Goal: Contribute content: Add original content to the website for others to see

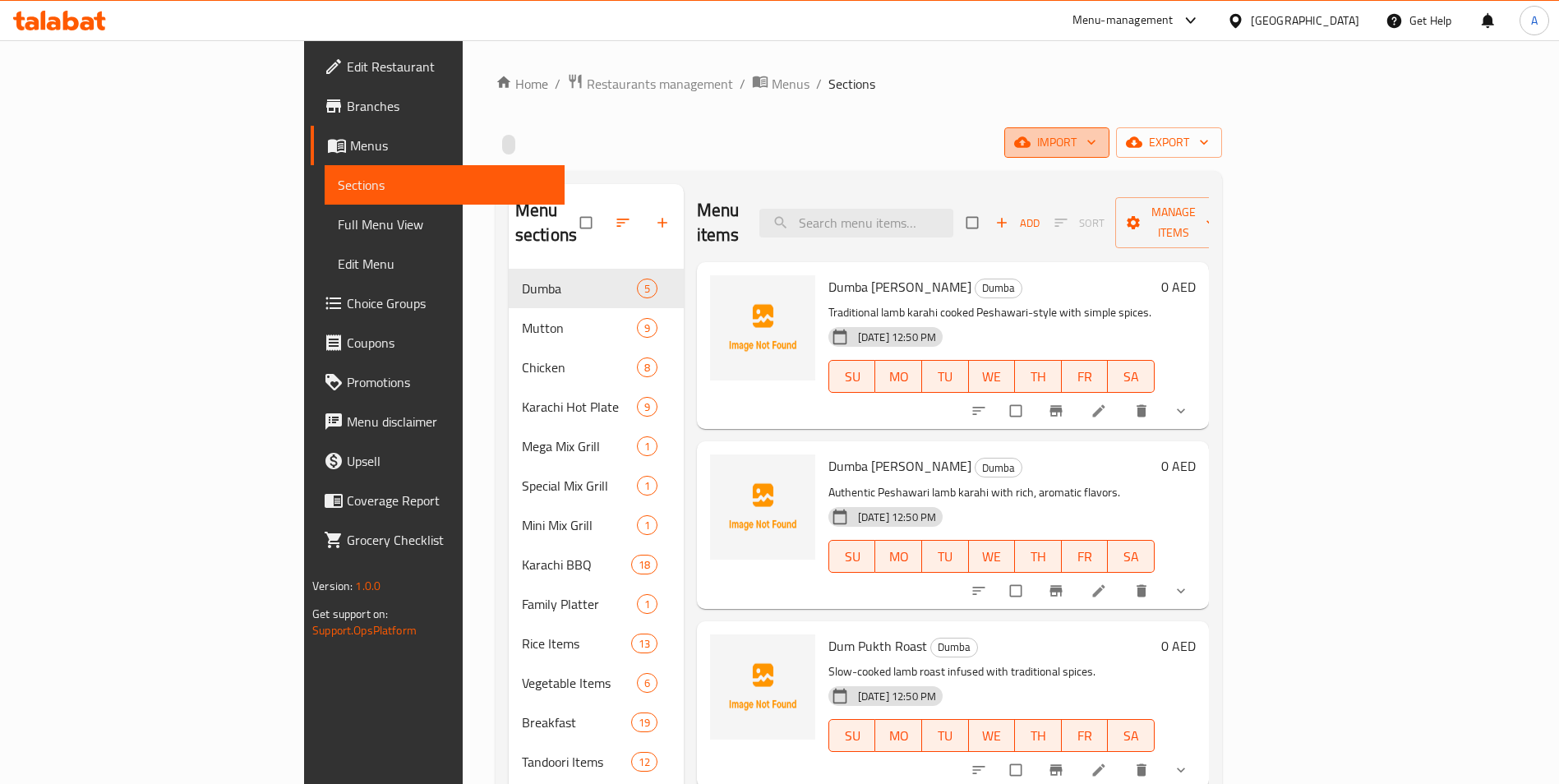
click at [1096, 147] on span "import" at bounding box center [1057, 143] width 79 height 21
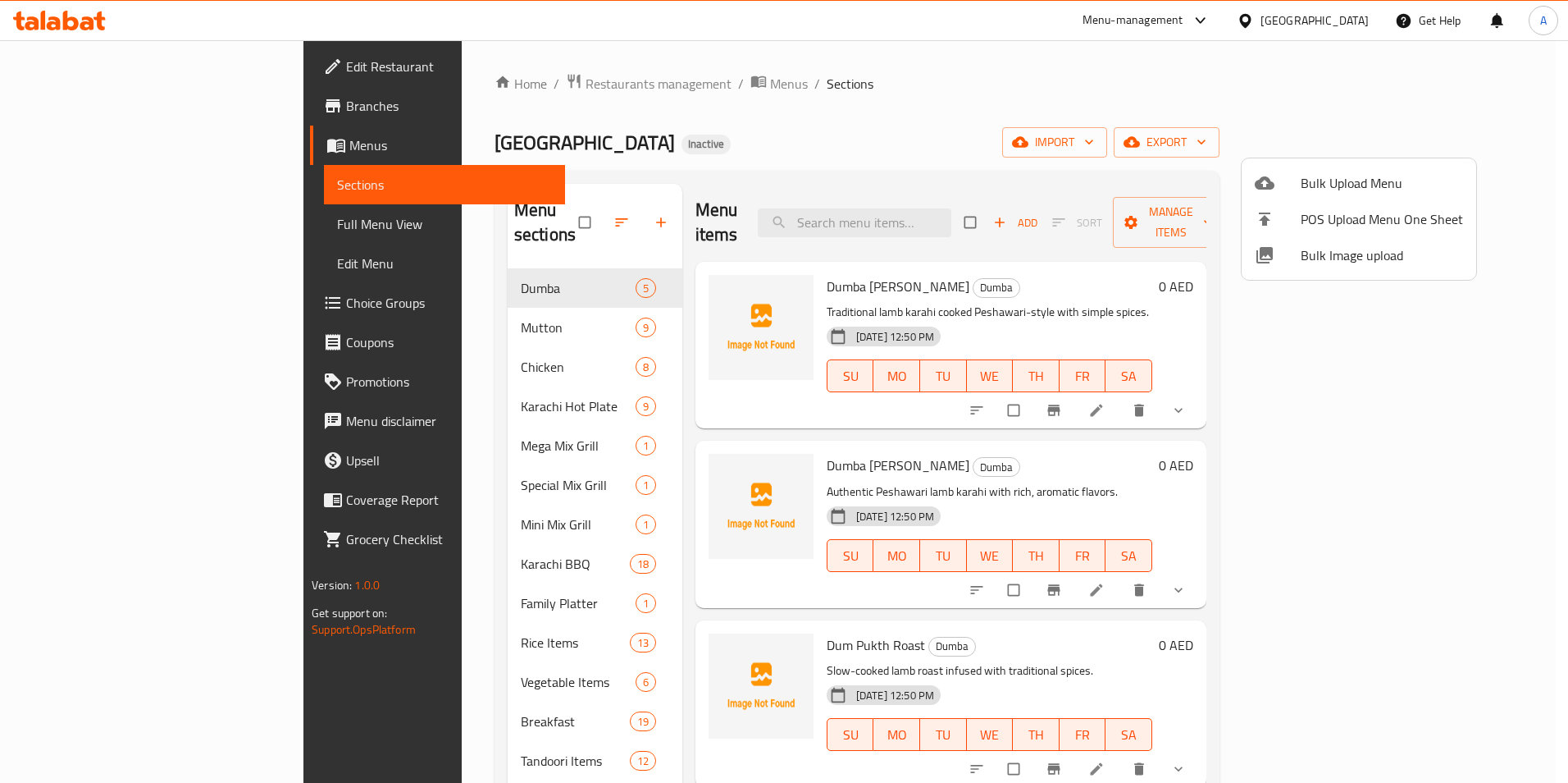
click at [1327, 264] on span "Bulk Image upload" at bounding box center [1382, 255] width 162 height 20
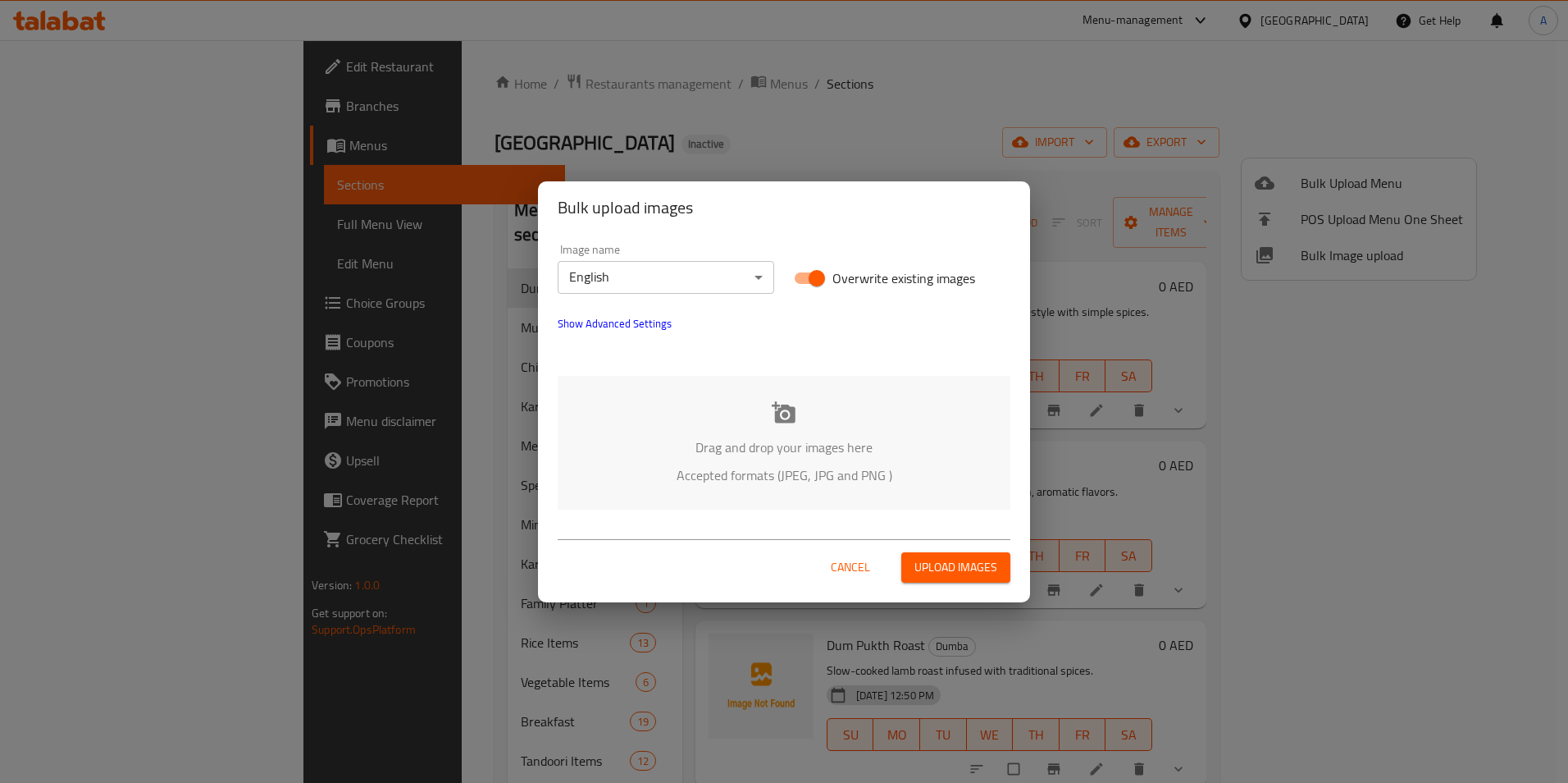
click at [819, 444] on p "Drag and drop your images here" at bounding box center [784, 446] width 403 height 20
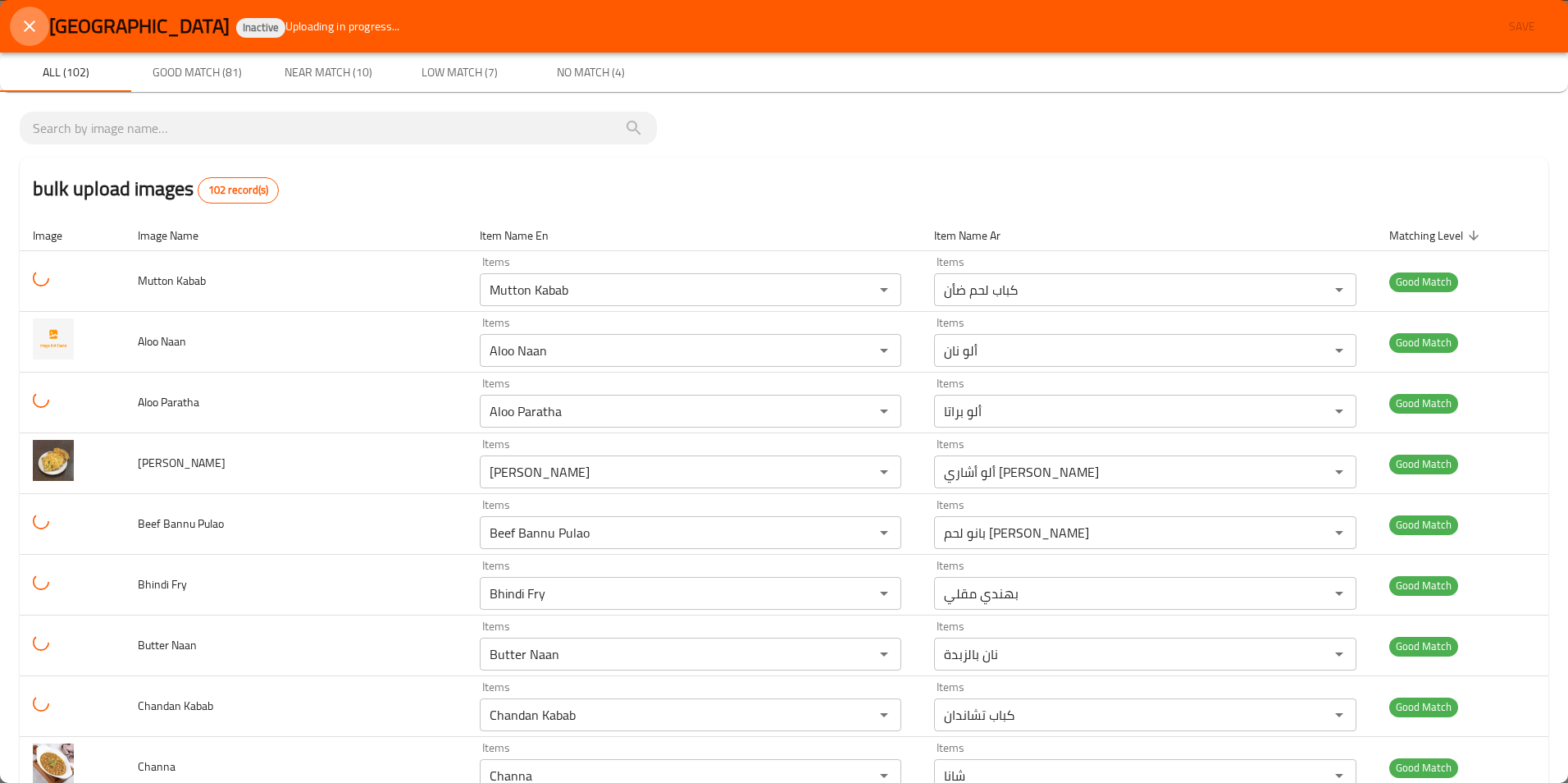
click at [37, 44] on button "close" at bounding box center [29, 27] width 39 height 39
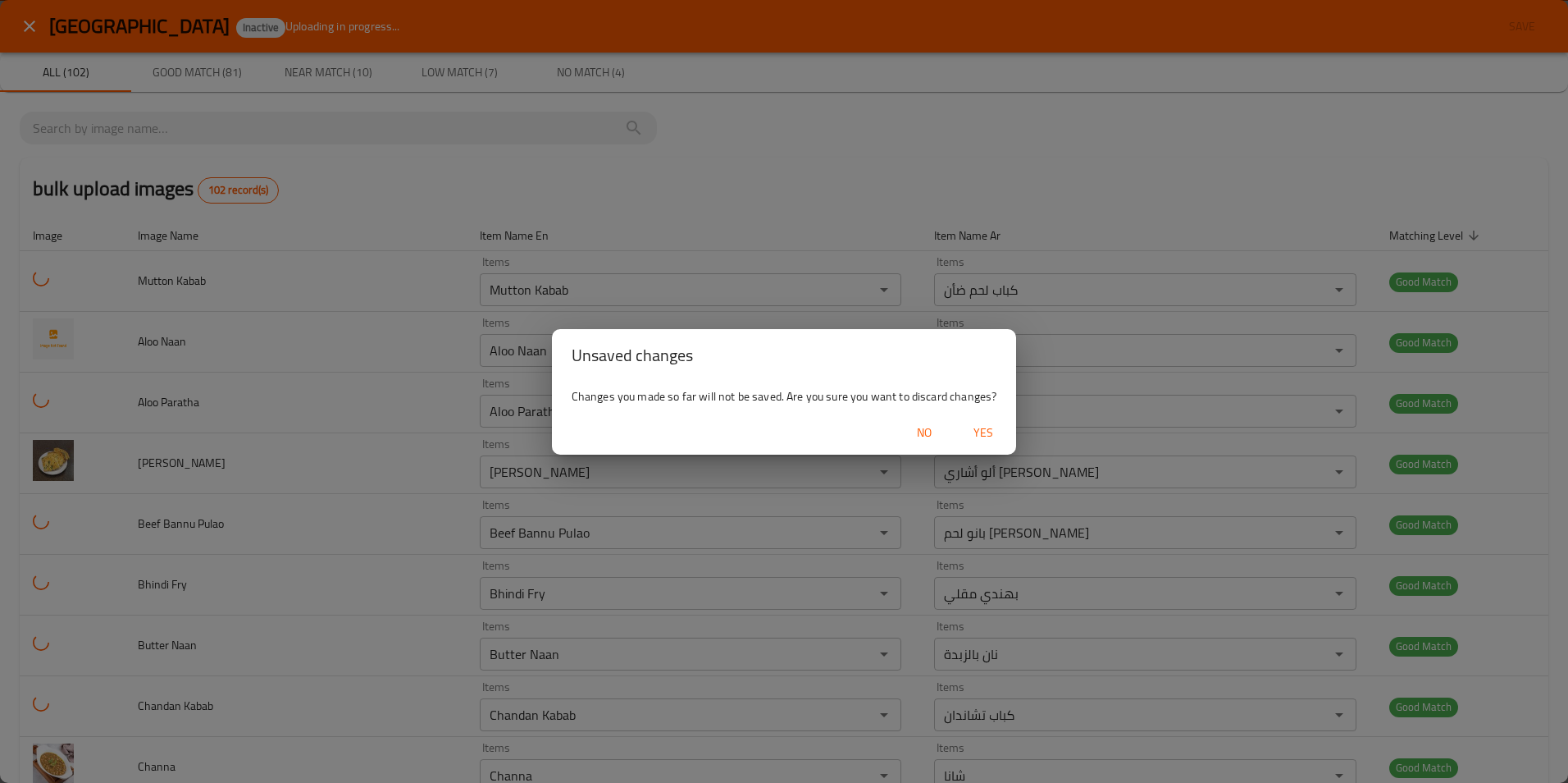
click at [971, 425] on span "Yes" at bounding box center [984, 433] width 39 height 21
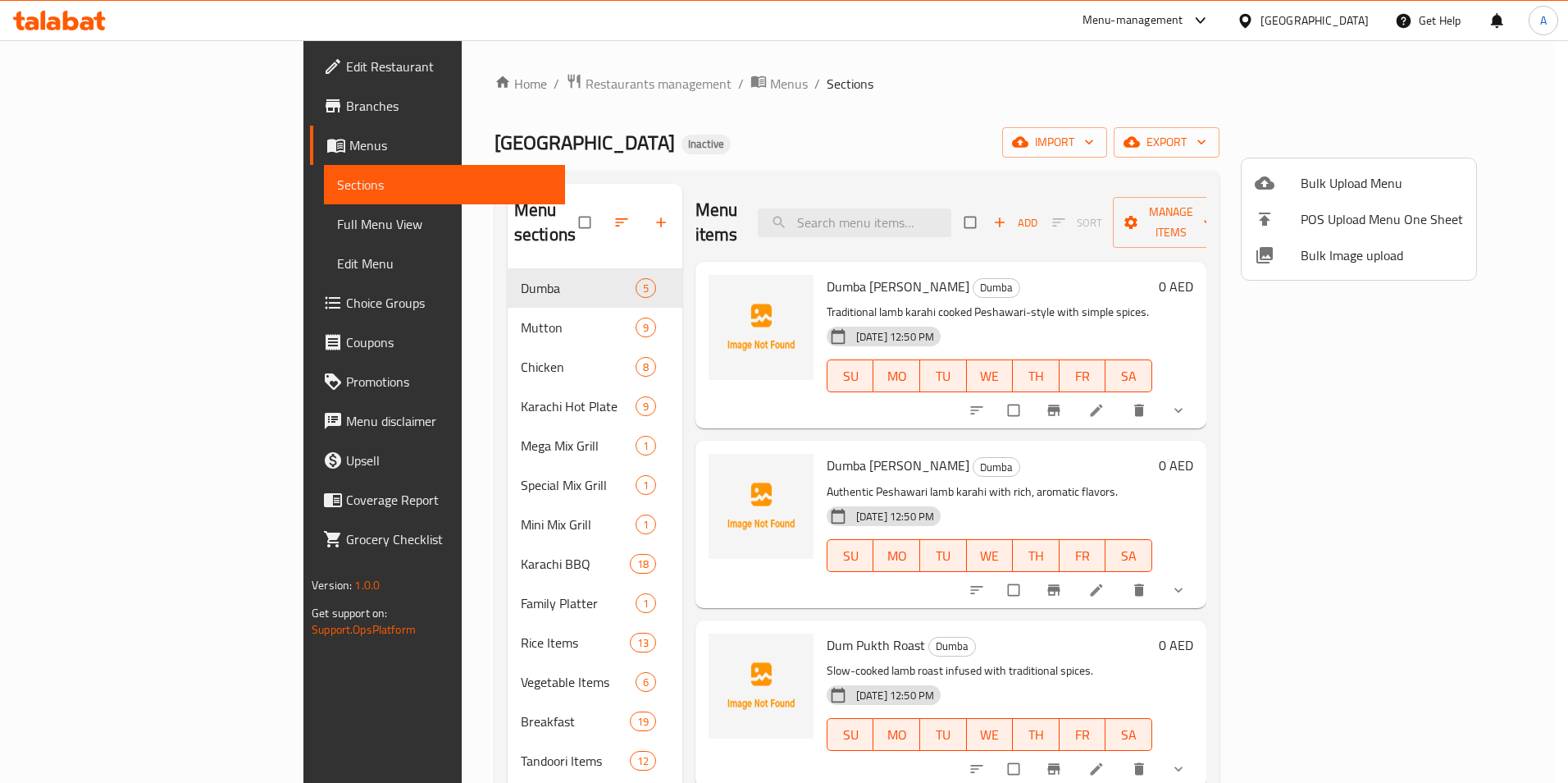
click at [1229, 134] on div at bounding box center [784, 392] width 1568 height 783
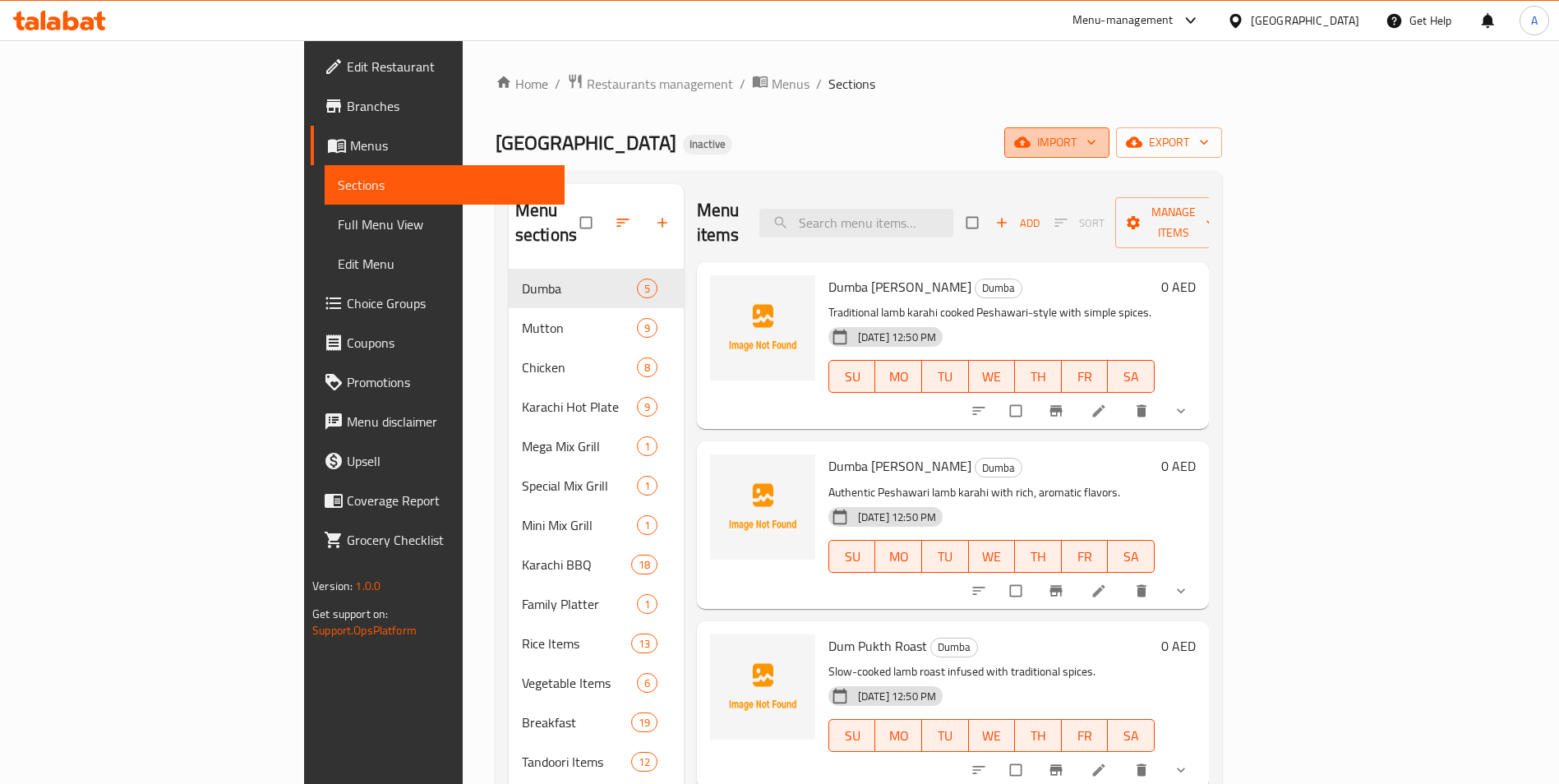
click at [1096, 149] on span "import" at bounding box center [1057, 143] width 79 height 21
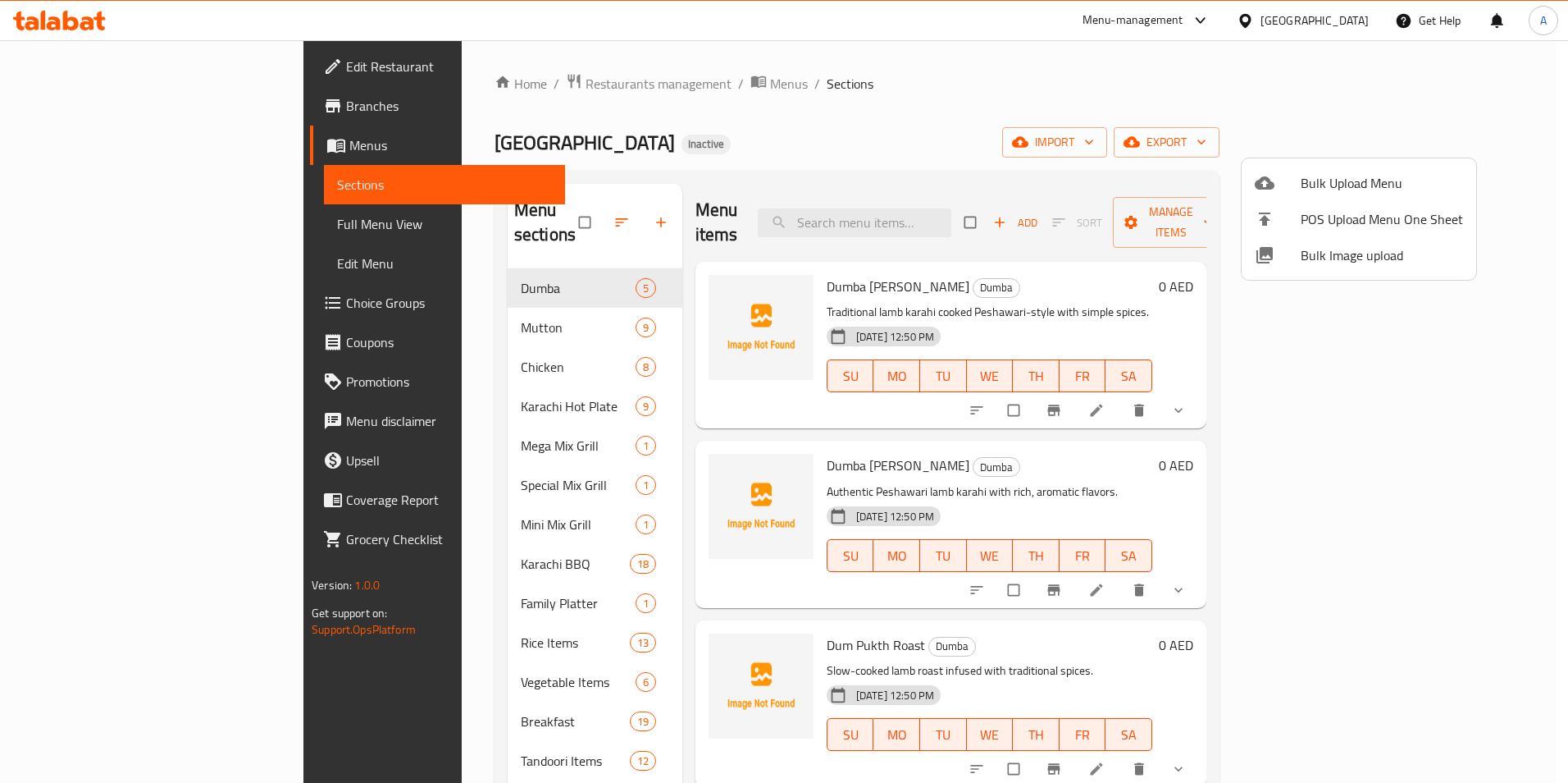
click at [1338, 256] on span "Bulk Image upload" at bounding box center [1382, 255] width 162 height 20
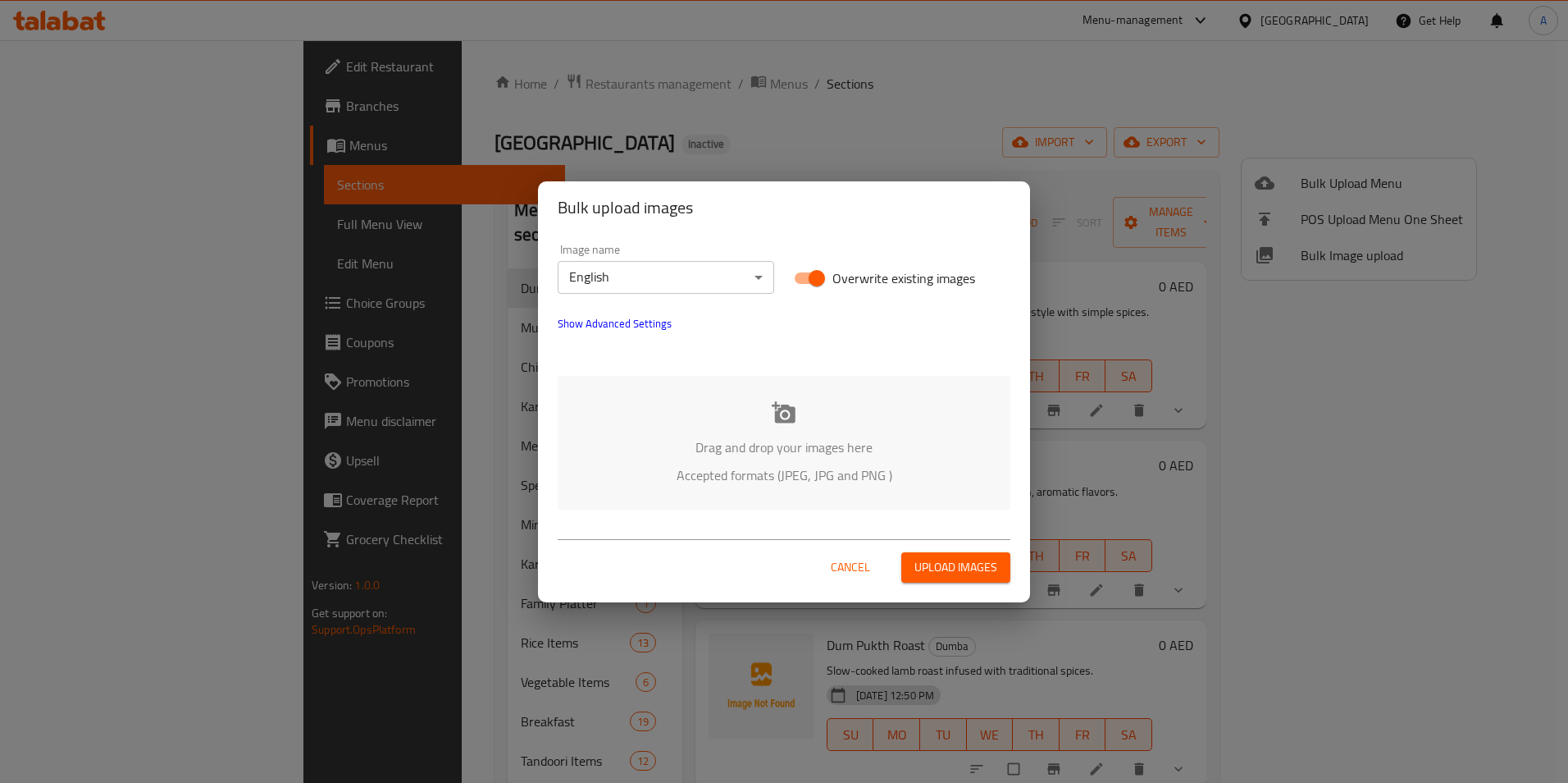
click at [819, 437] on p "Drag and drop your images here" at bounding box center [784, 446] width 403 height 20
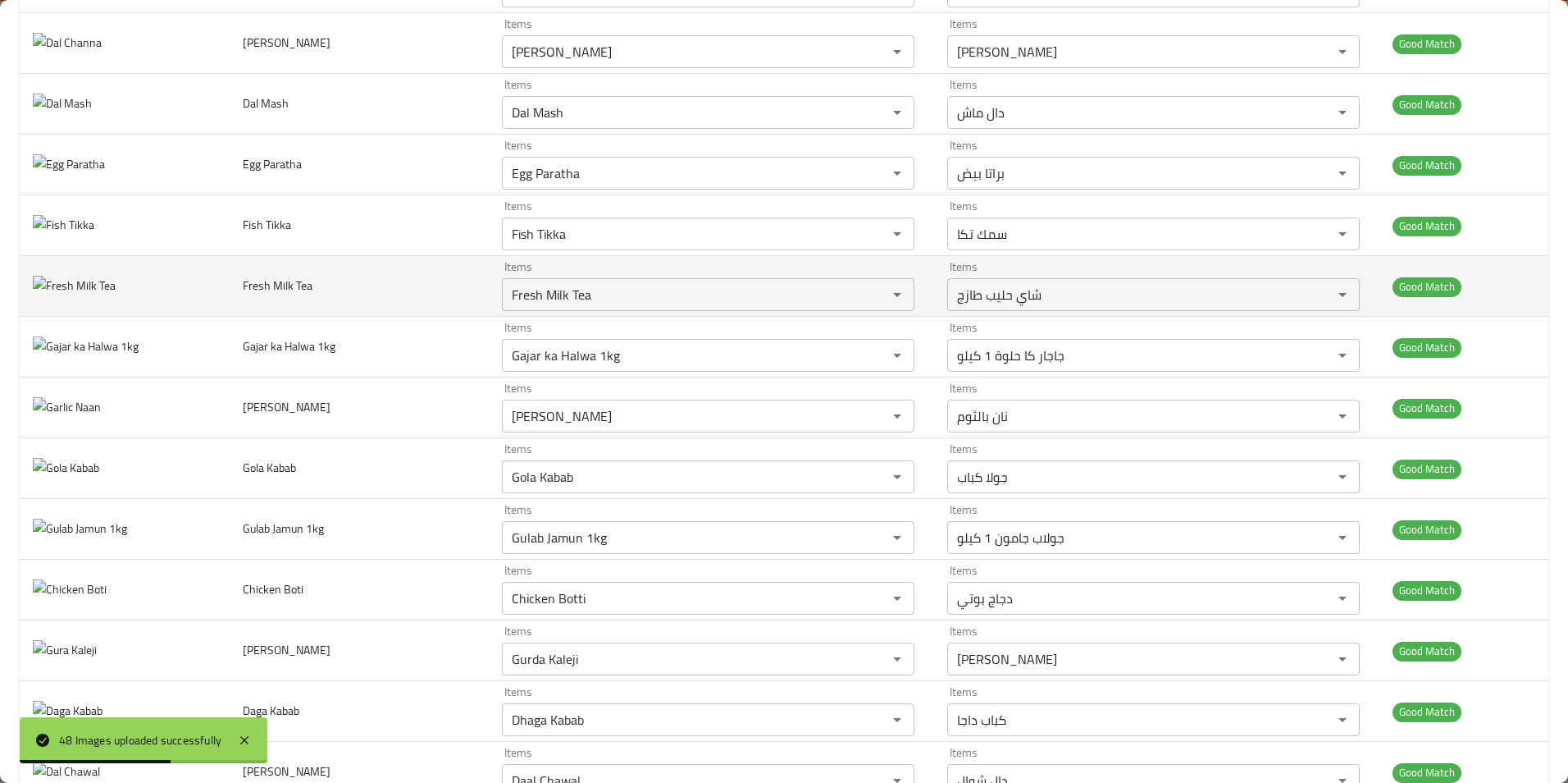
scroll to position [1641, 0]
